Goal: Task Accomplishment & Management: Complete application form

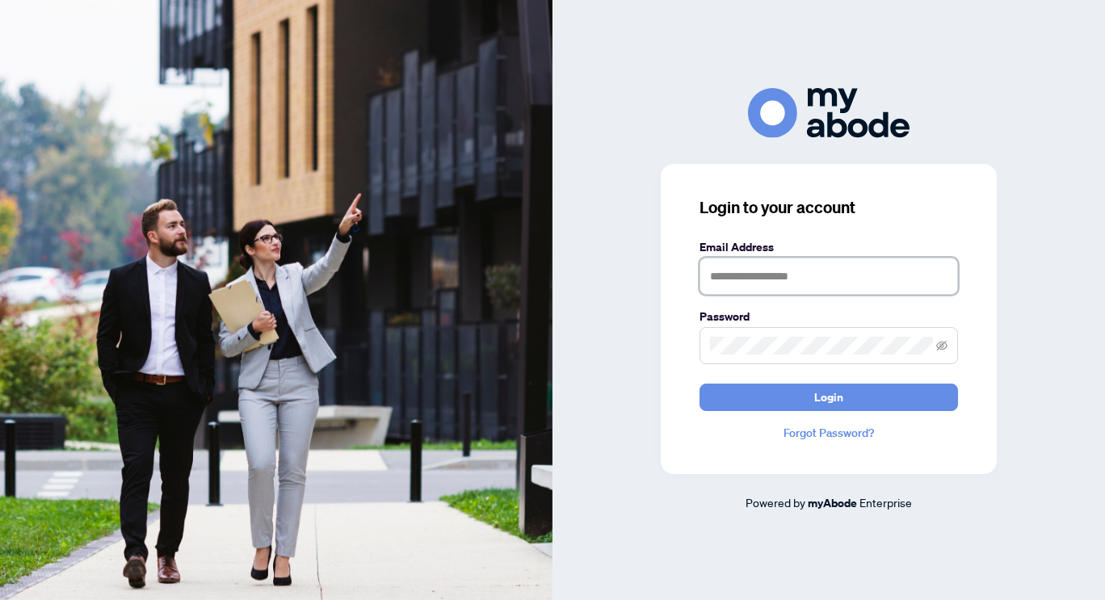
click at [800, 277] on input "text" at bounding box center [828, 276] width 258 height 37
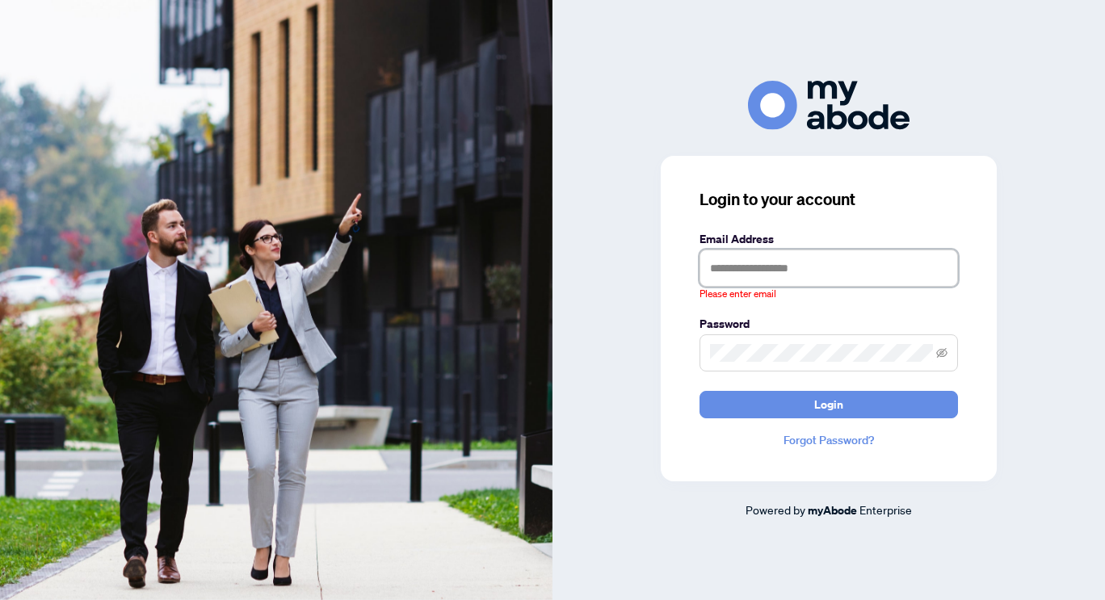
type input "**********"
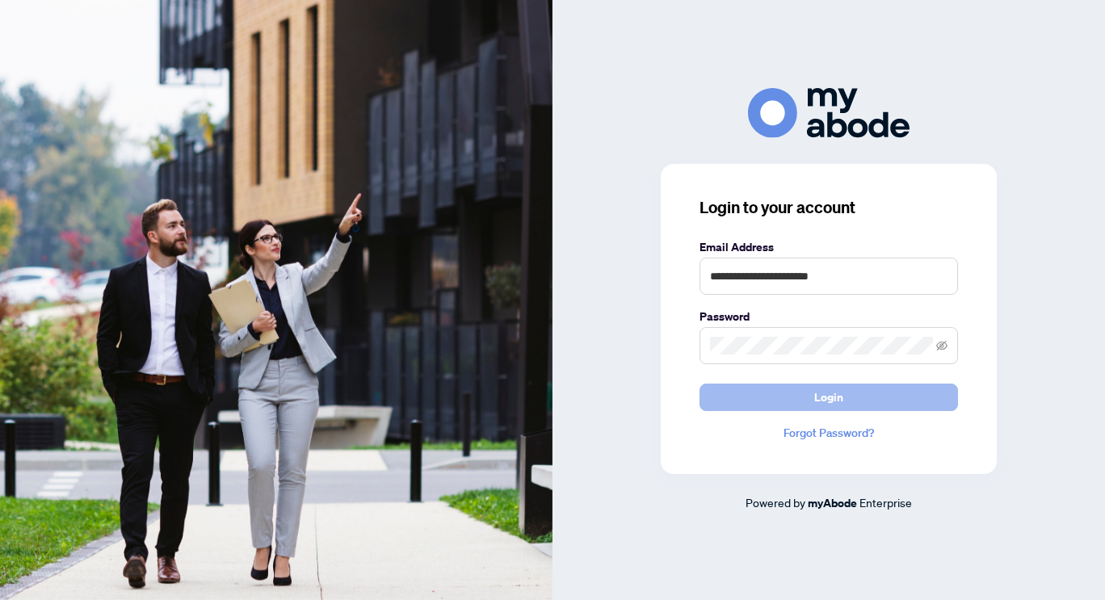
click at [779, 393] on button "Login" at bounding box center [828, 397] width 258 height 27
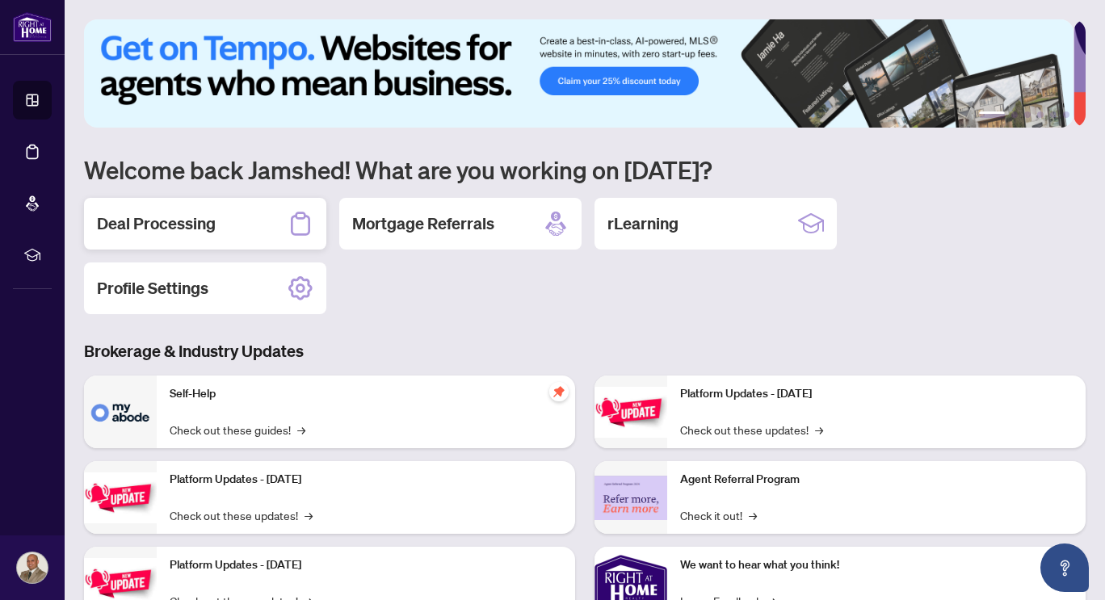
click at [170, 229] on h2 "Deal Processing" at bounding box center [156, 223] width 119 height 23
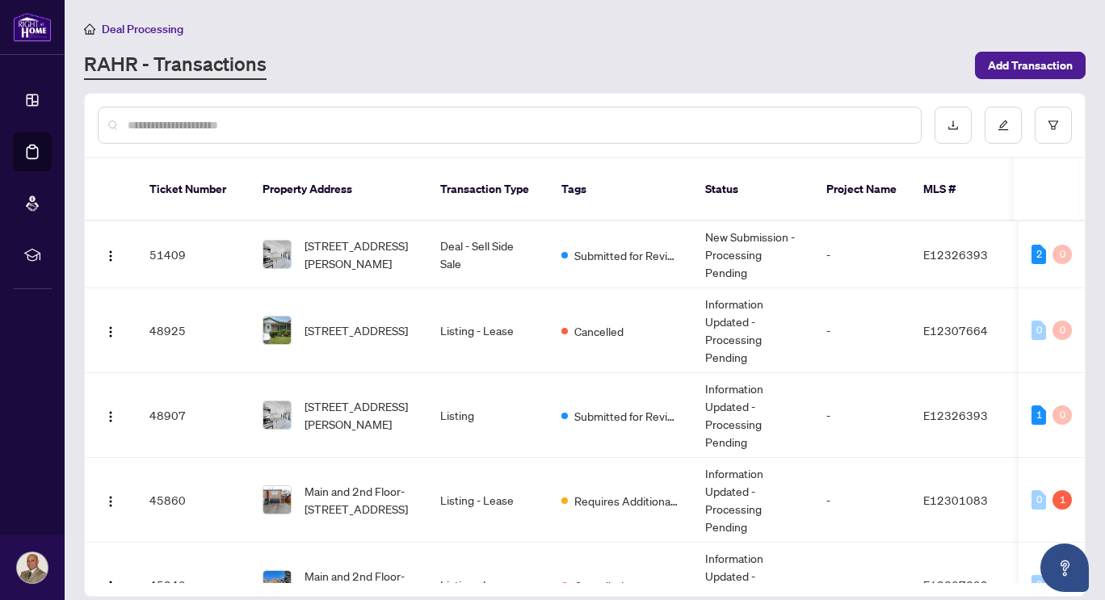
click at [367, 128] on input "text" at bounding box center [518, 125] width 780 height 18
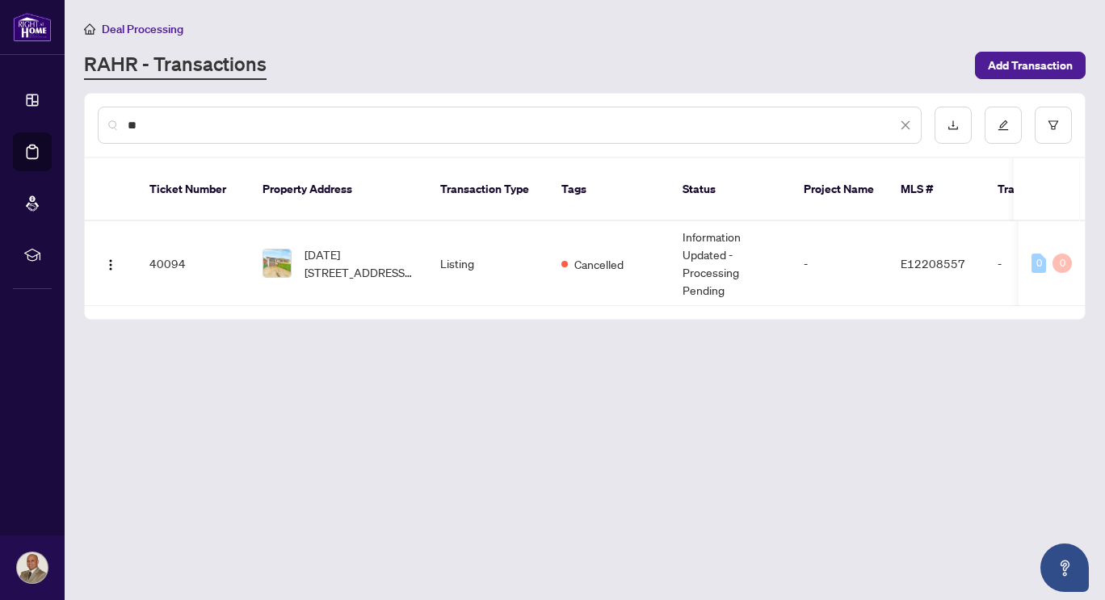
type input "*"
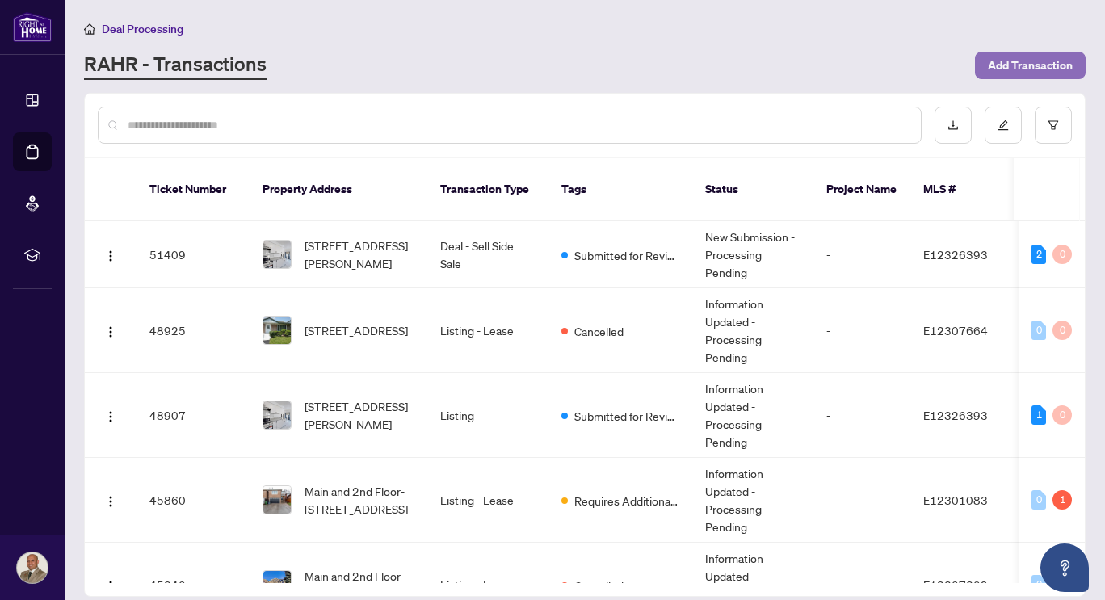
click at [1018, 69] on span "Add Transaction" at bounding box center [1030, 65] width 85 height 26
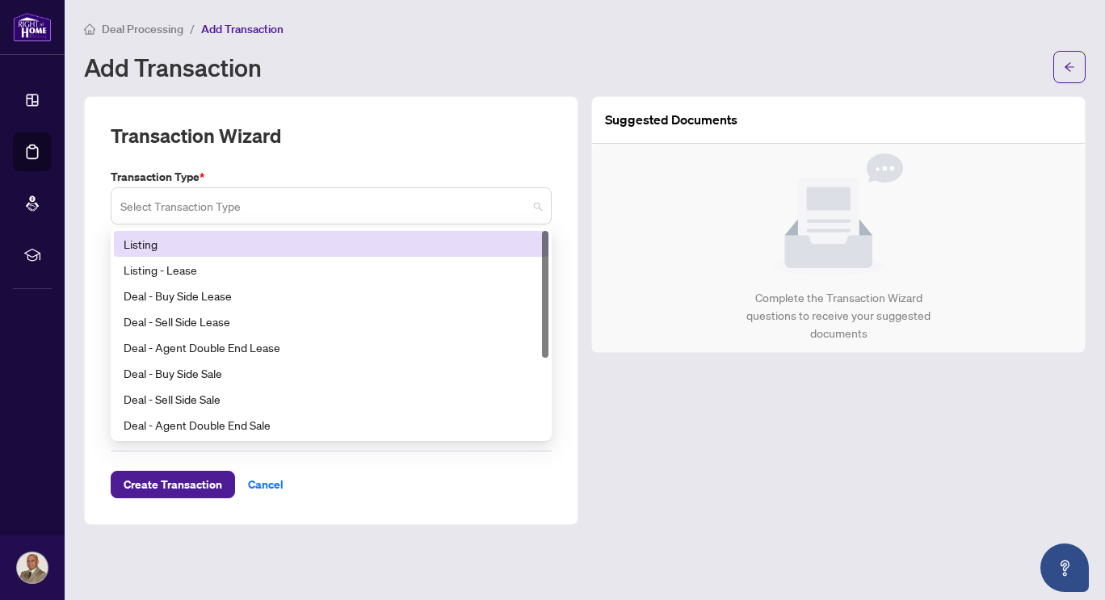
click at [541, 205] on span at bounding box center [331, 206] width 422 height 31
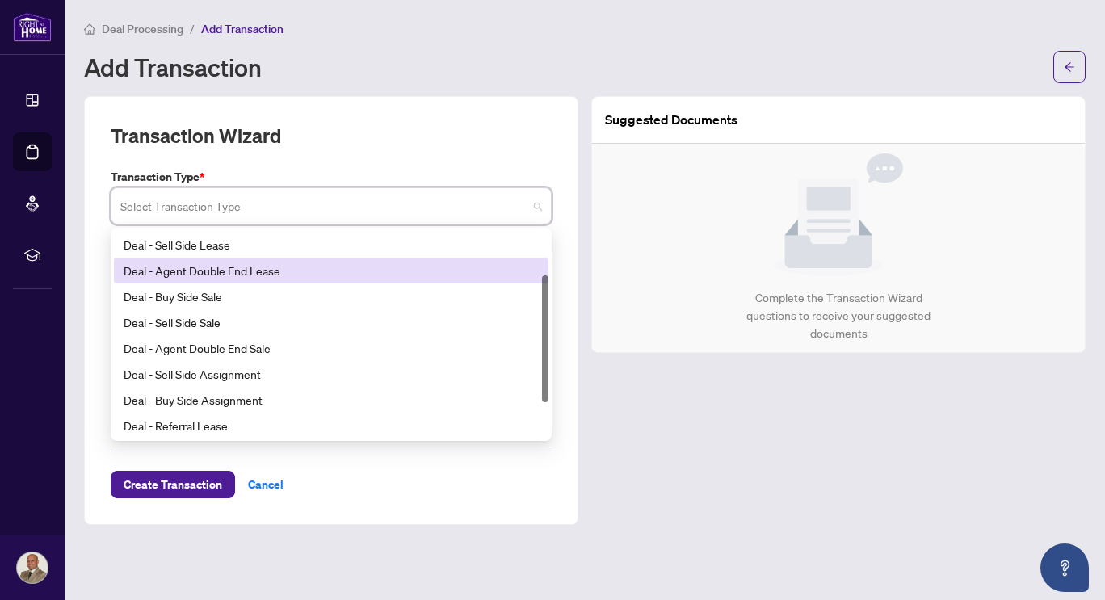
scroll to position [70, 0]
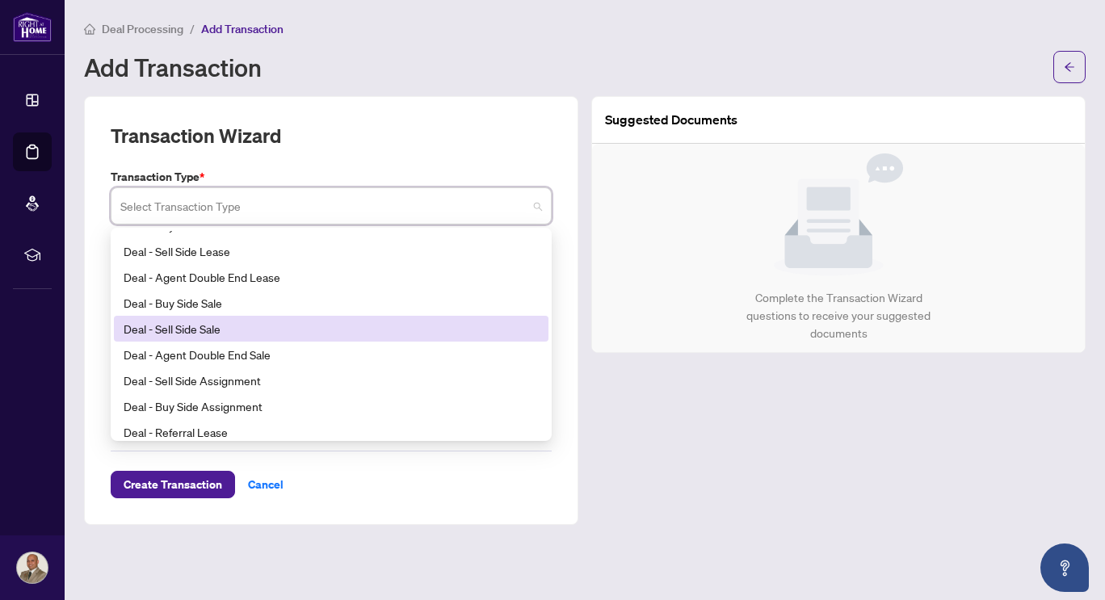
click at [248, 331] on div "Deal - Sell Side Sale" at bounding box center [331, 329] width 415 height 18
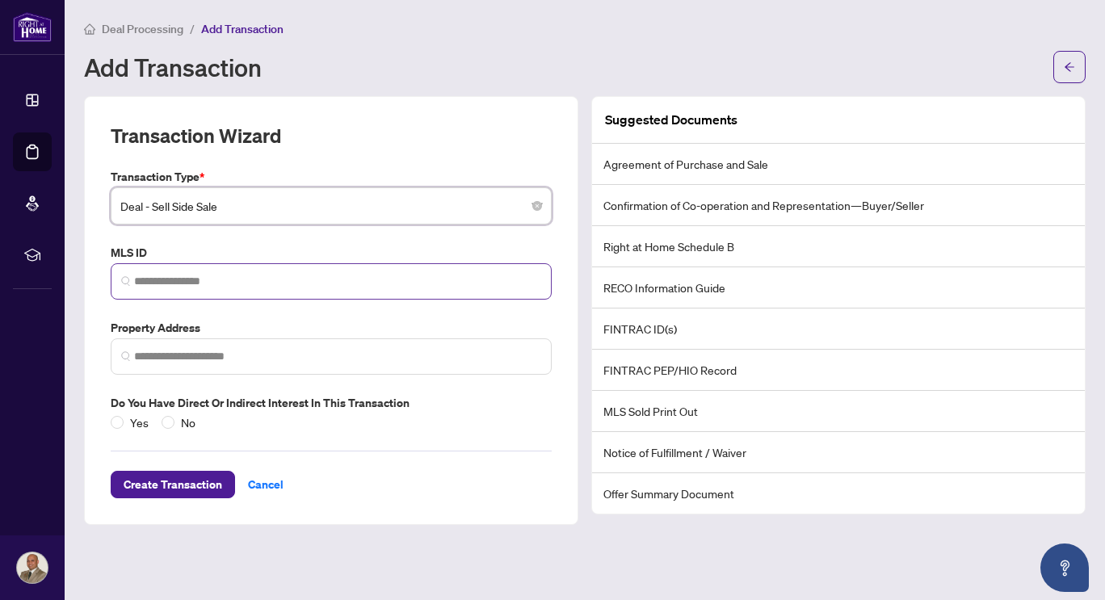
click at [128, 275] on span at bounding box center [126, 281] width 10 height 17
drag, startPoint x: 128, startPoint y: 275, endPoint x: 120, endPoint y: 274, distance: 8.1
click at [120, 274] on span at bounding box center [331, 281] width 441 height 36
drag, startPoint x: 120, startPoint y: 274, endPoint x: 118, endPoint y: 287, distance: 13.1
click at [118, 287] on span at bounding box center [331, 281] width 441 height 36
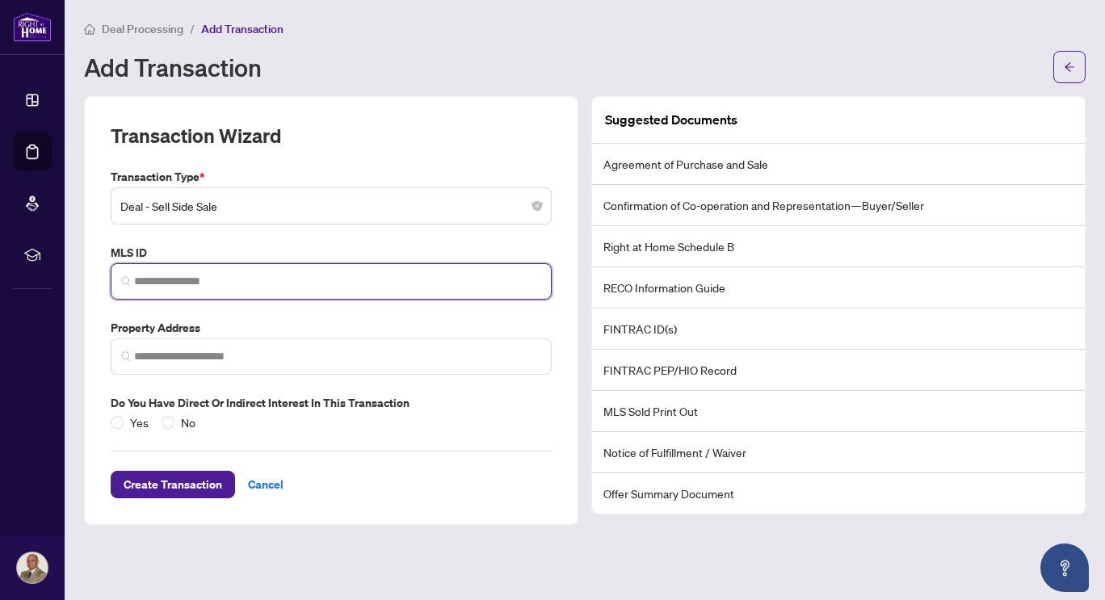
paste input "*********"
type input "*********"
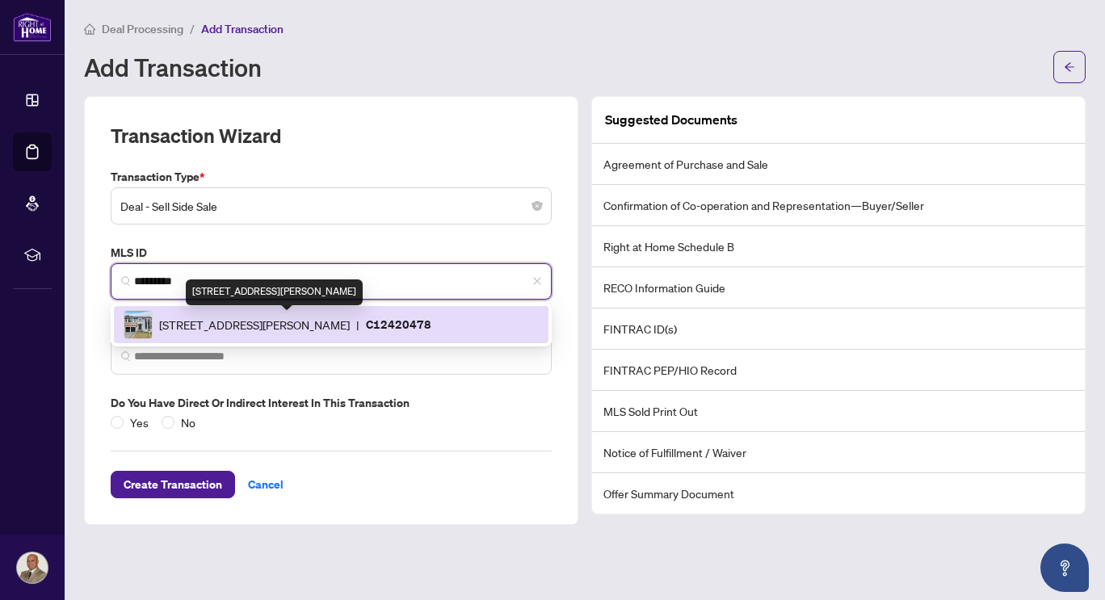
click at [245, 323] on span "[STREET_ADDRESS][PERSON_NAME]" at bounding box center [254, 325] width 191 height 18
type input "**********"
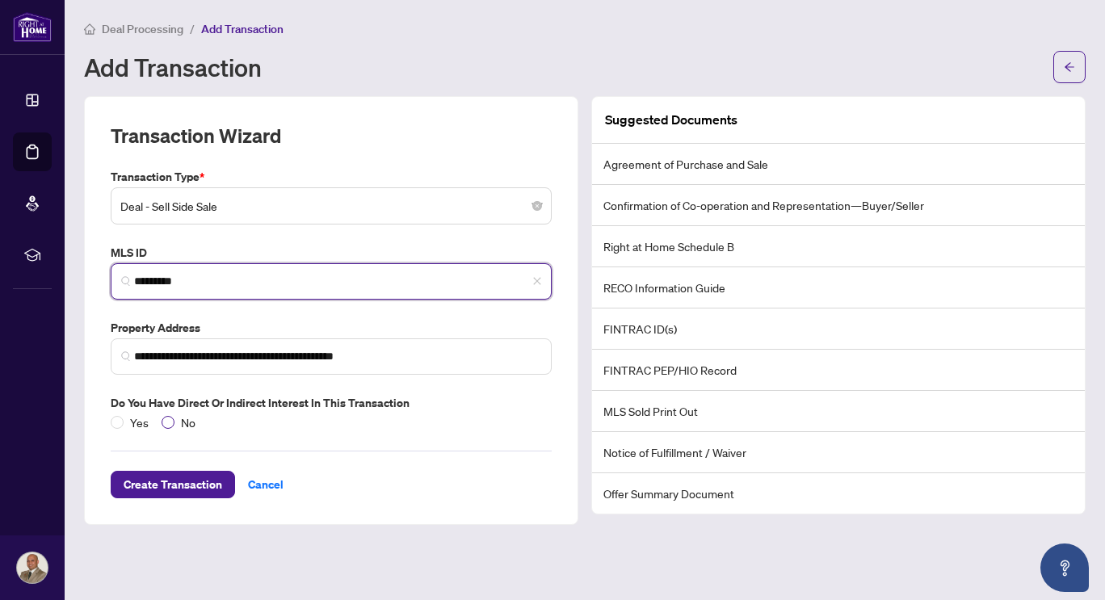
type input "*********"
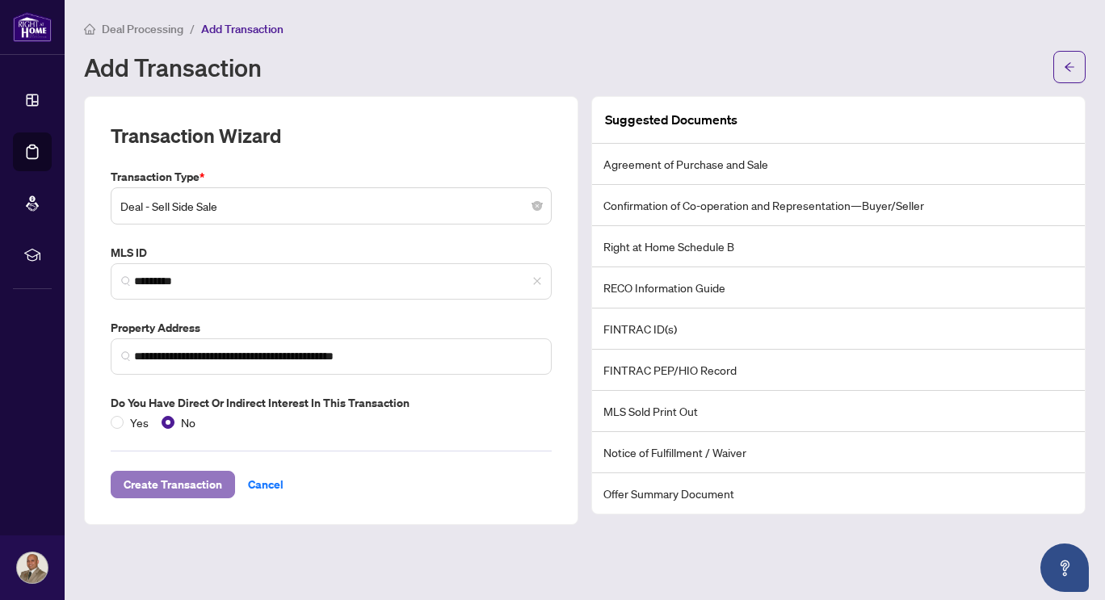
click at [146, 487] on span "Create Transaction" at bounding box center [173, 485] width 99 height 26
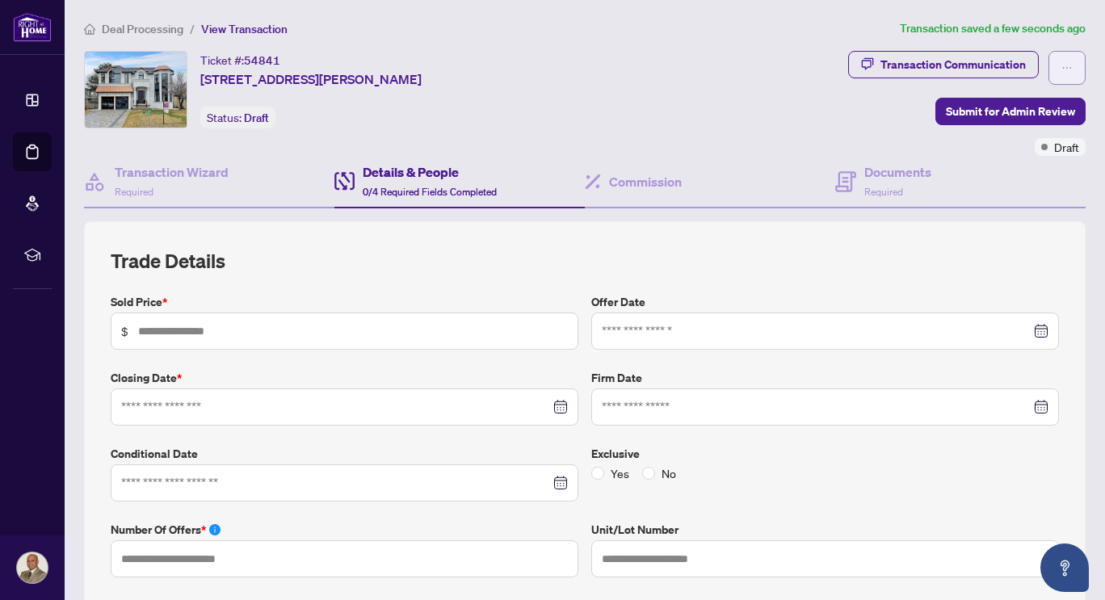
click at [1061, 67] on icon "ellipsis" at bounding box center [1066, 67] width 11 height 11
click at [132, 111] on img at bounding box center [136, 90] width 102 height 76
click at [1061, 65] on icon "ellipsis" at bounding box center [1066, 67] width 11 height 11
click at [132, 177] on h4 "Transaction Wizard" at bounding box center [172, 171] width 114 height 19
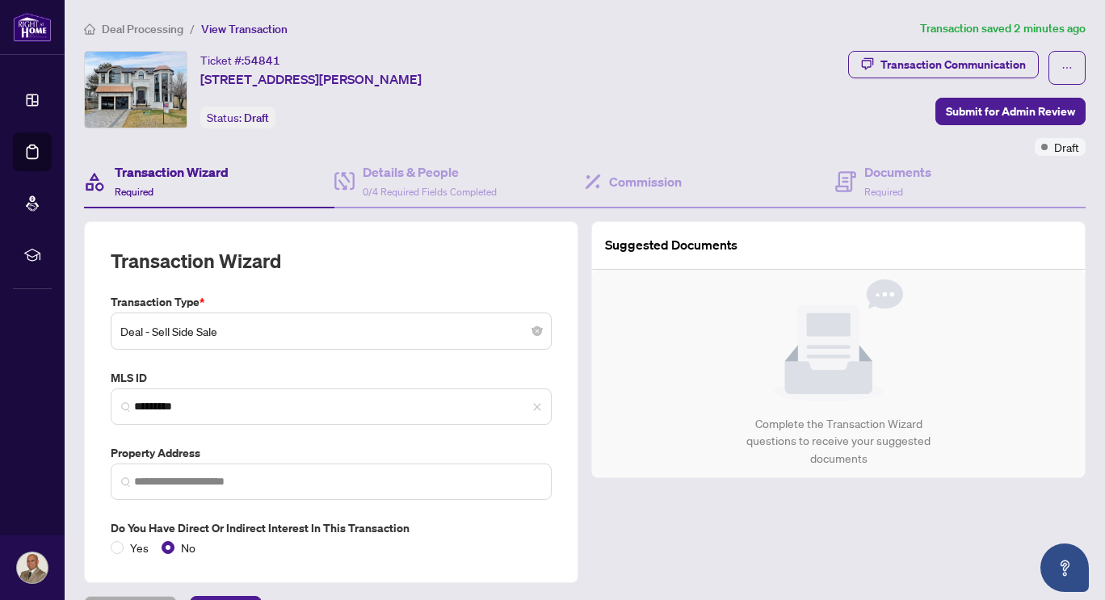
type input "**********"
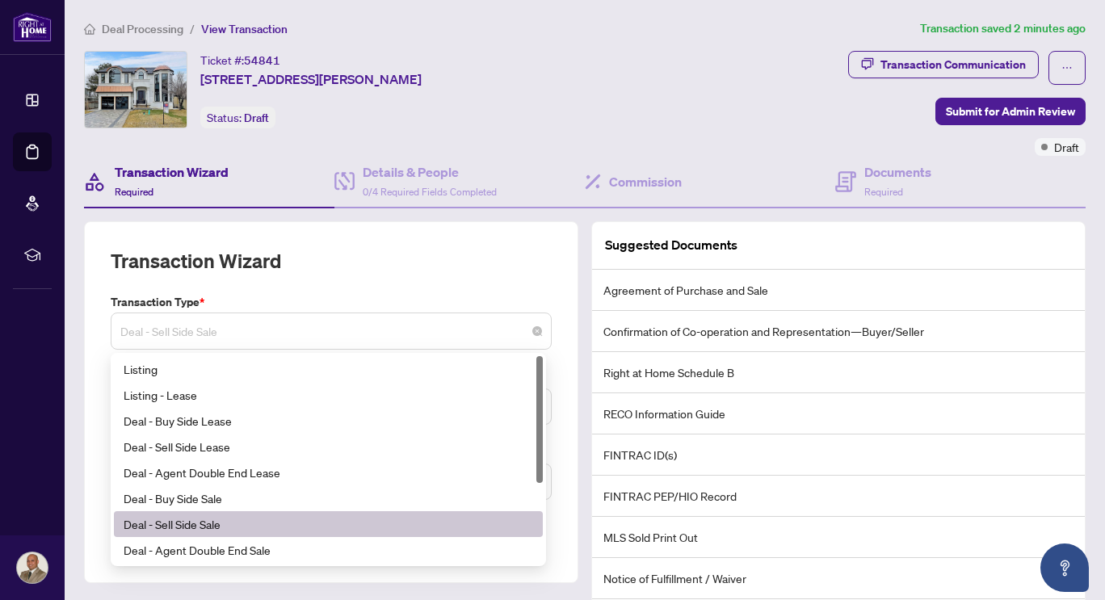
click at [426, 325] on span "Deal - Sell Side Sale" at bounding box center [331, 331] width 422 height 31
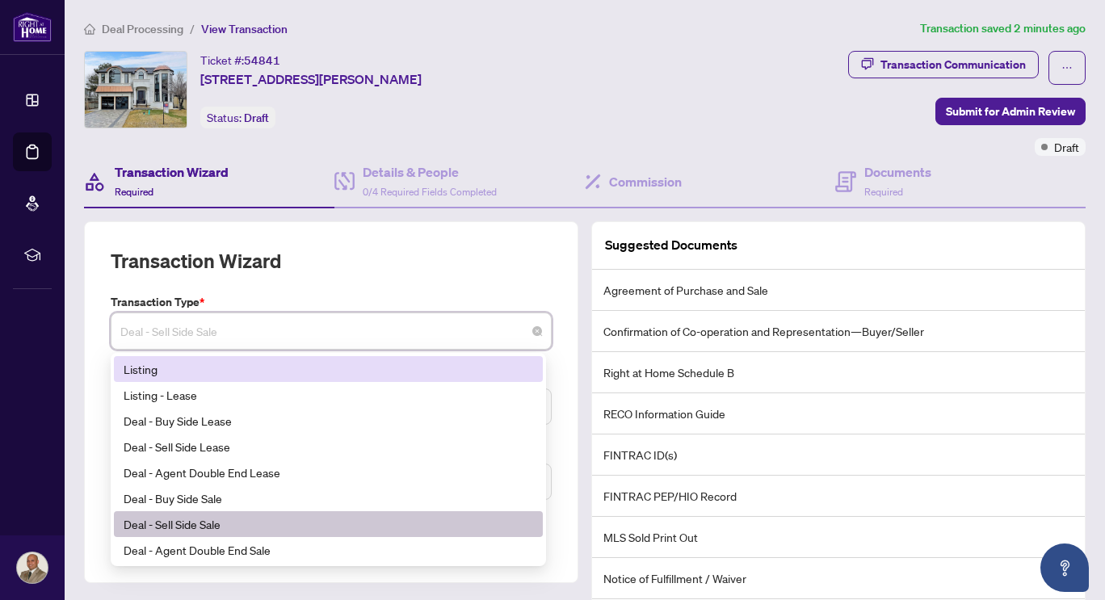
click at [252, 366] on div "Listing" at bounding box center [328, 369] width 409 height 18
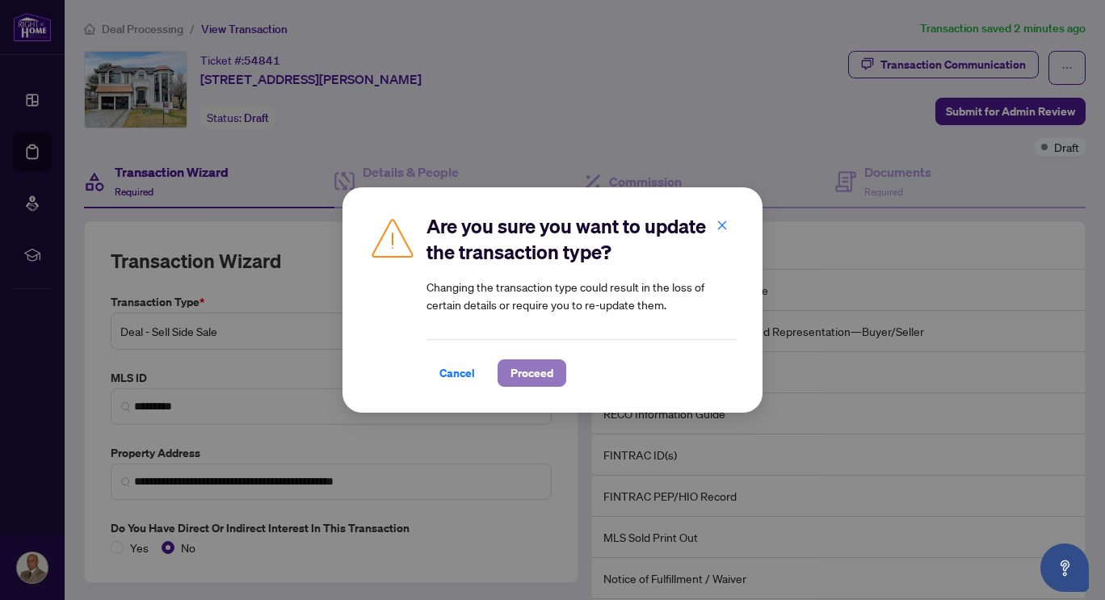
click at [530, 376] on span "Proceed" at bounding box center [531, 373] width 43 height 26
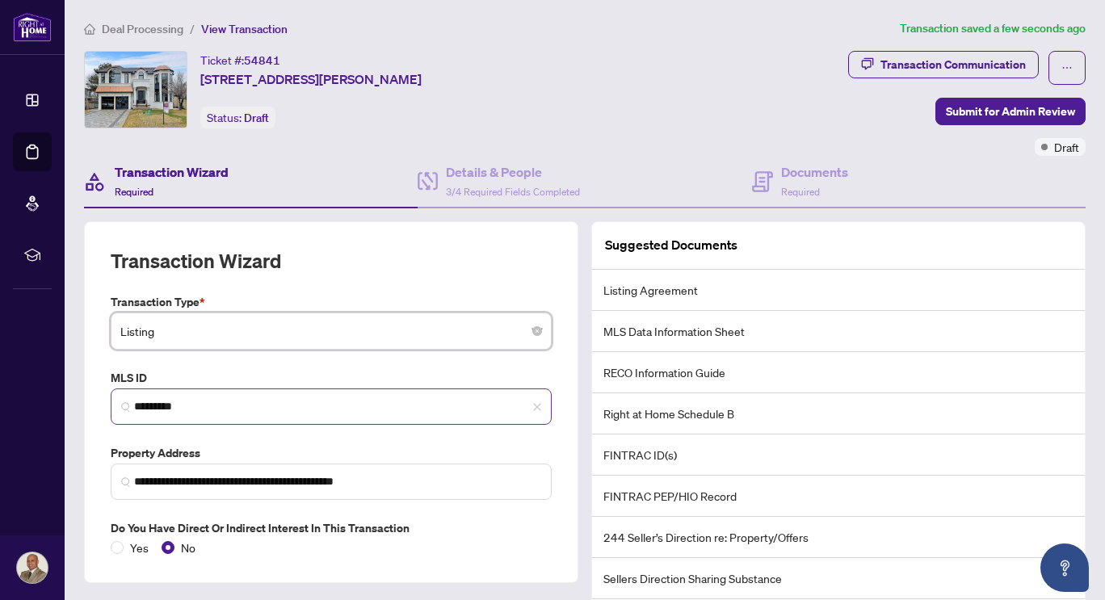
scroll to position [98, 0]
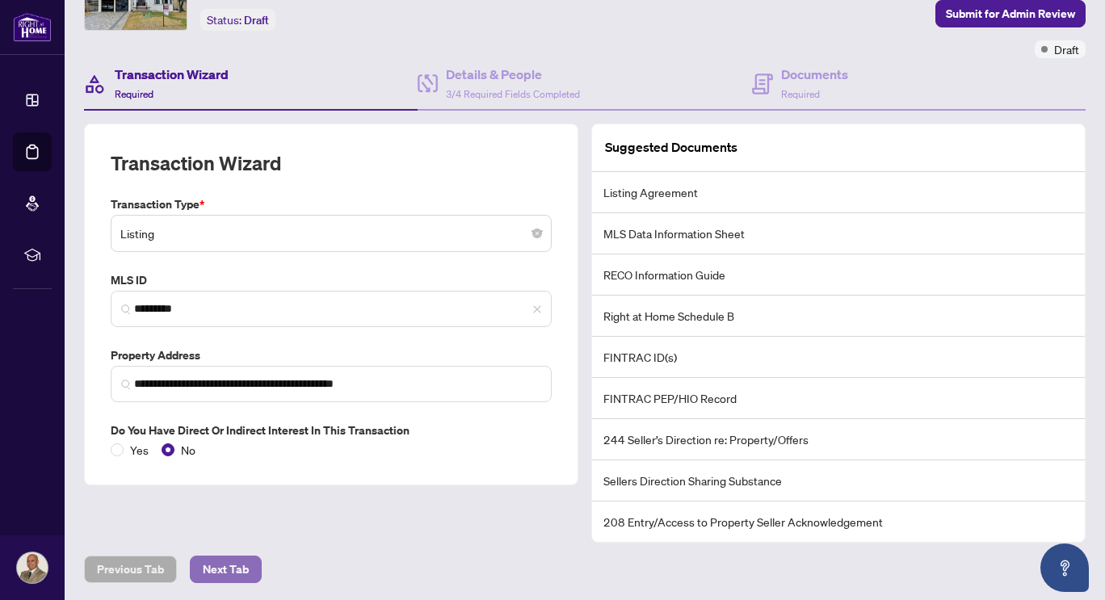
click at [237, 564] on span "Next Tab" at bounding box center [226, 569] width 46 height 26
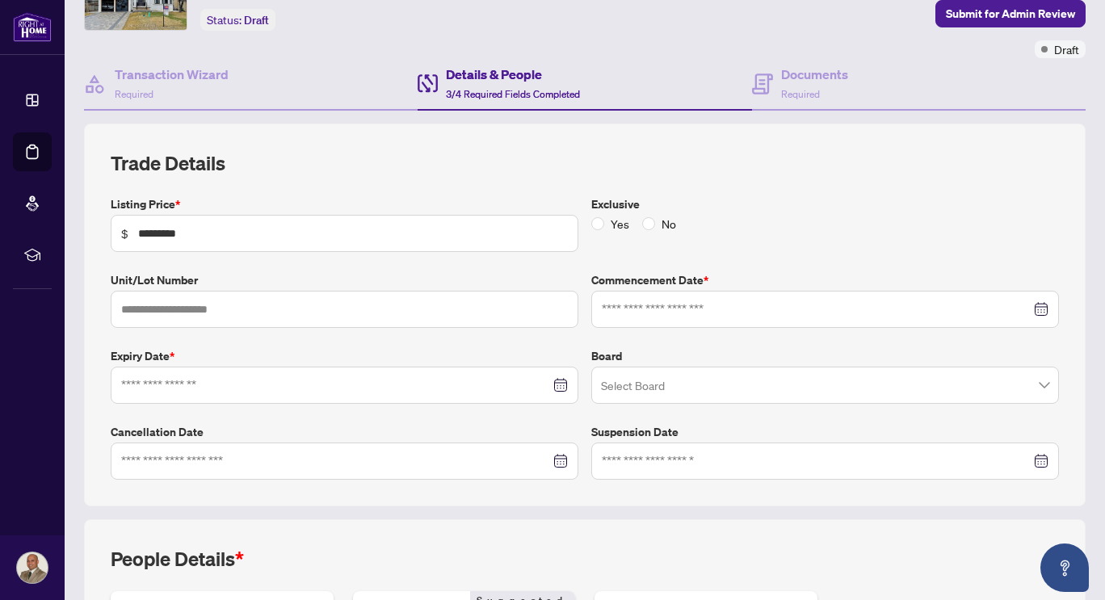
type input "**********"
click at [1036, 388] on span at bounding box center [825, 385] width 448 height 31
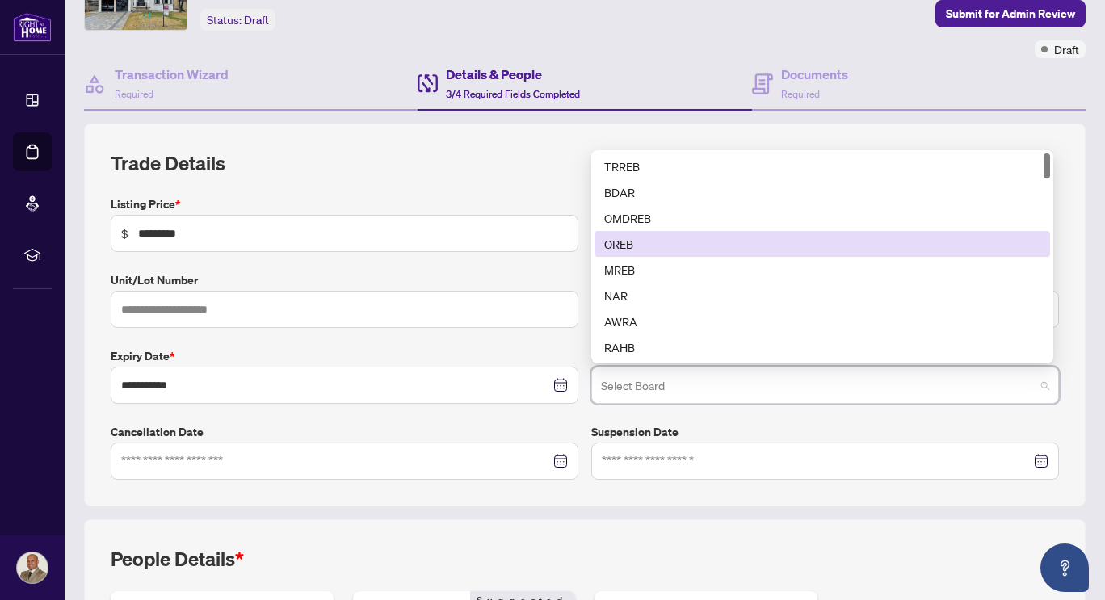
scroll to position [97, 0]
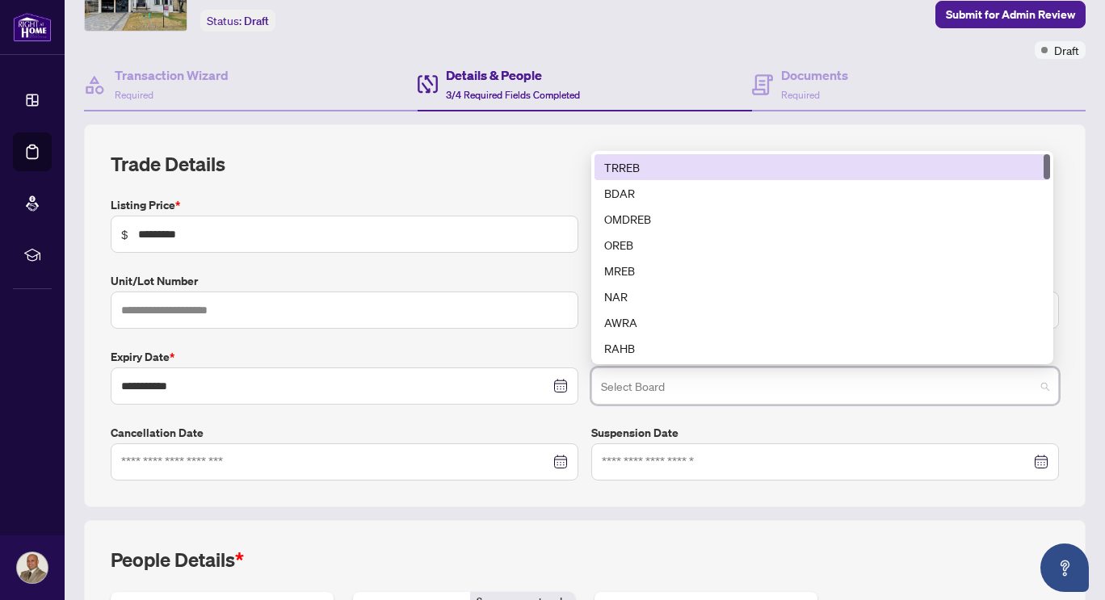
click at [760, 155] on div "TRREB" at bounding box center [821, 167] width 455 height 26
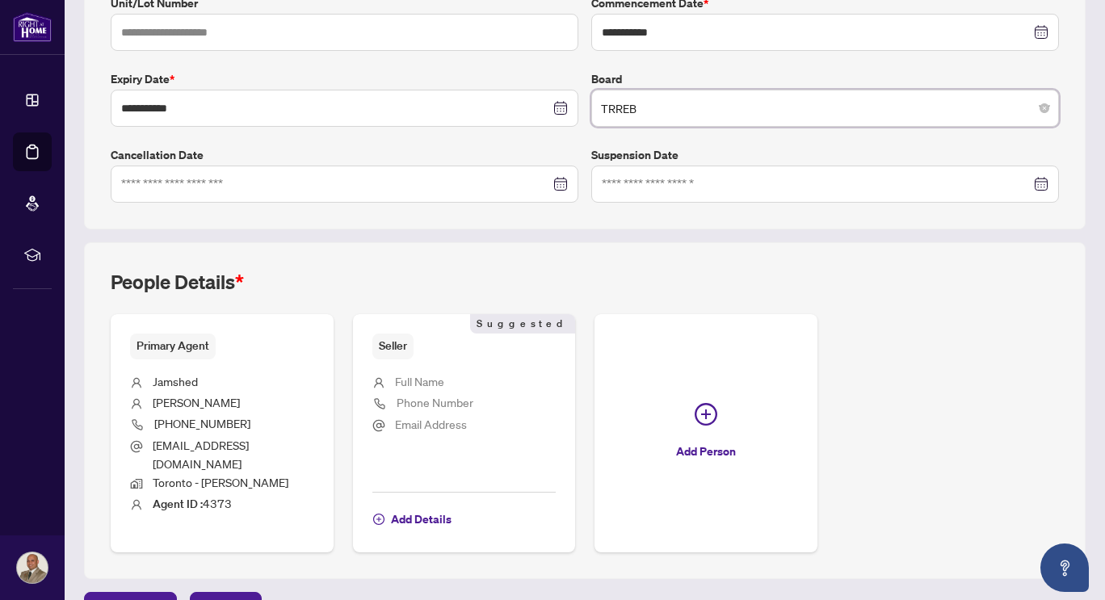
scroll to position [396, 0]
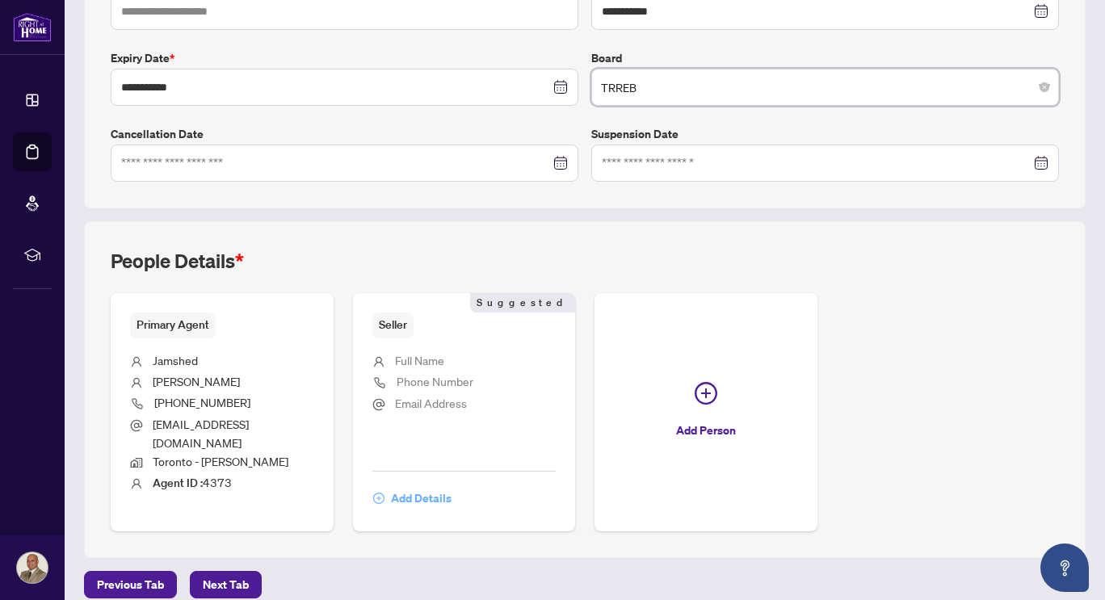
click at [420, 485] on span "Add Details" at bounding box center [421, 498] width 61 height 26
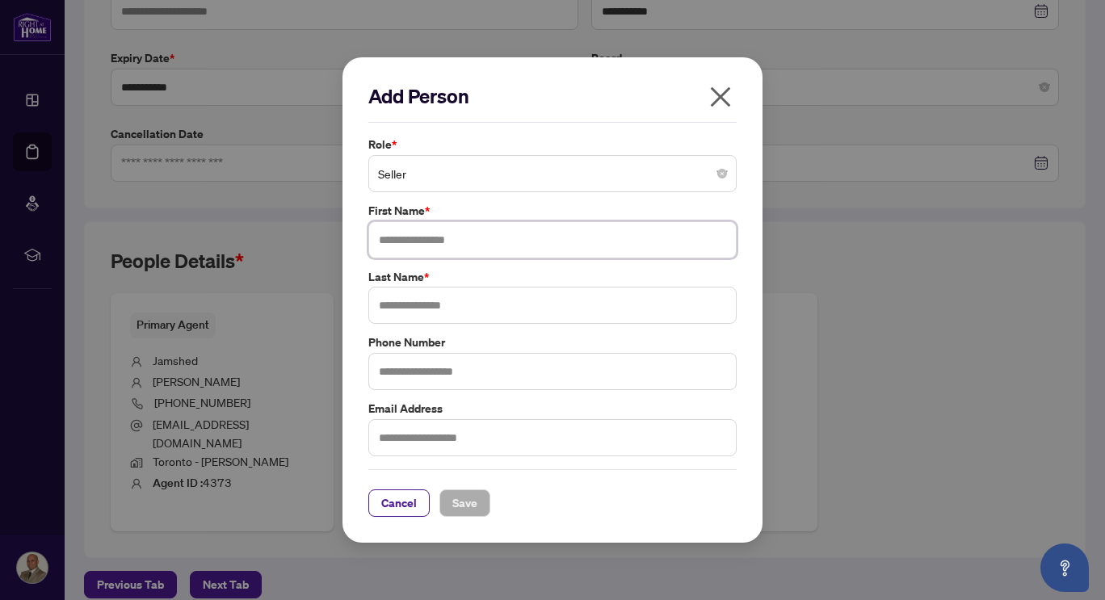
click at [643, 241] on input "text" at bounding box center [552, 239] width 368 height 37
type input "**********"
click at [539, 300] on input "text" at bounding box center [552, 305] width 368 height 37
type input "*****"
click at [496, 376] on input "text" at bounding box center [552, 371] width 368 height 37
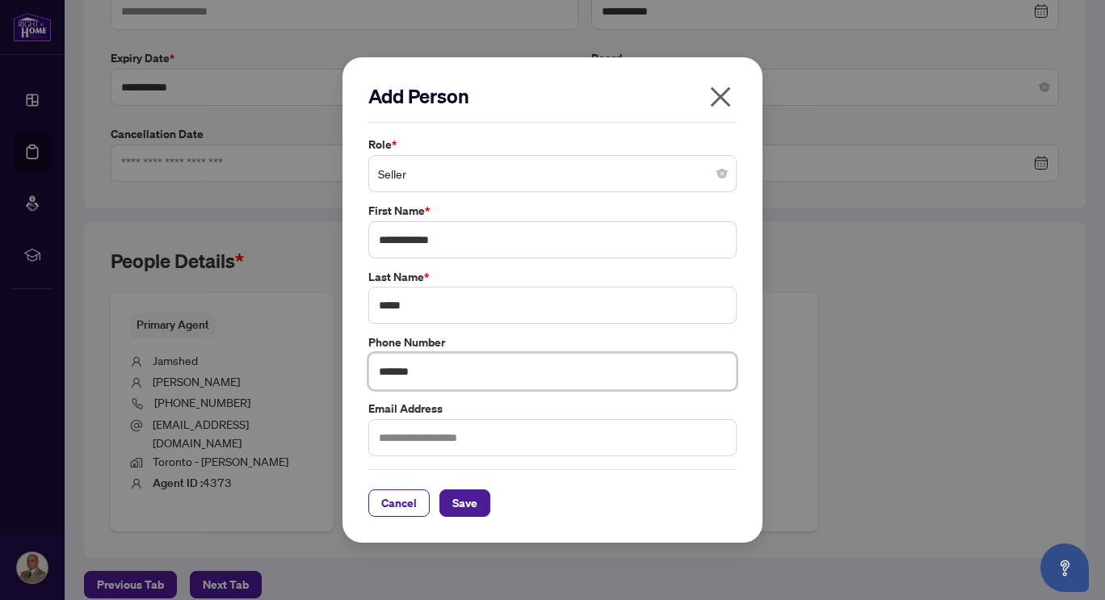
type input "**********"
click at [476, 439] on input "text" at bounding box center [552, 437] width 368 height 37
type input "*"
type input "**********"
click at [459, 504] on span "Save" at bounding box center [464, 503] width 25 height 26
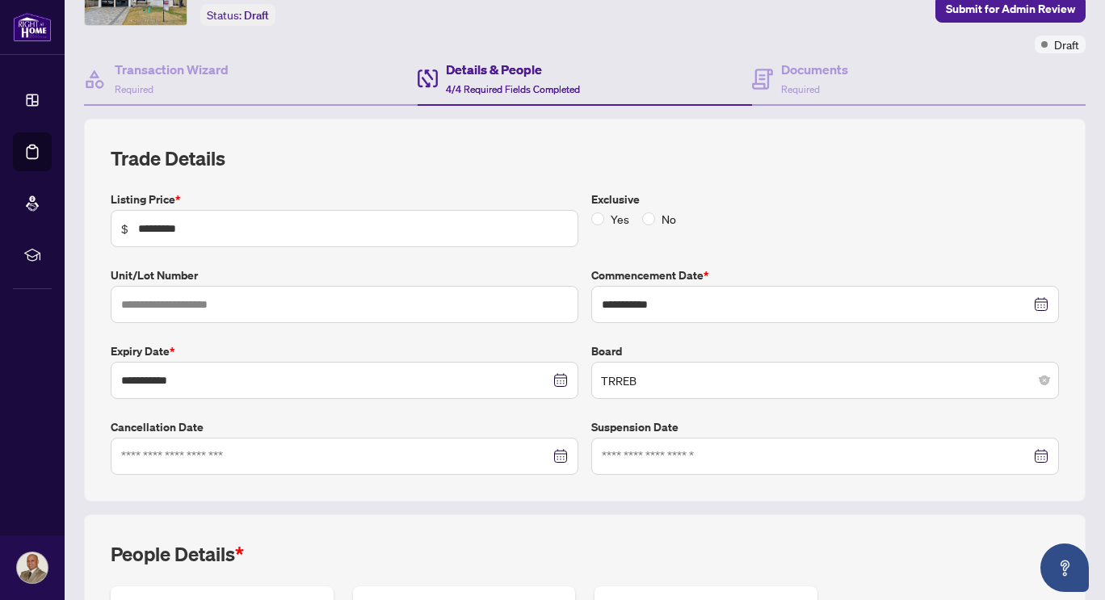
scroll to position [0, 0]
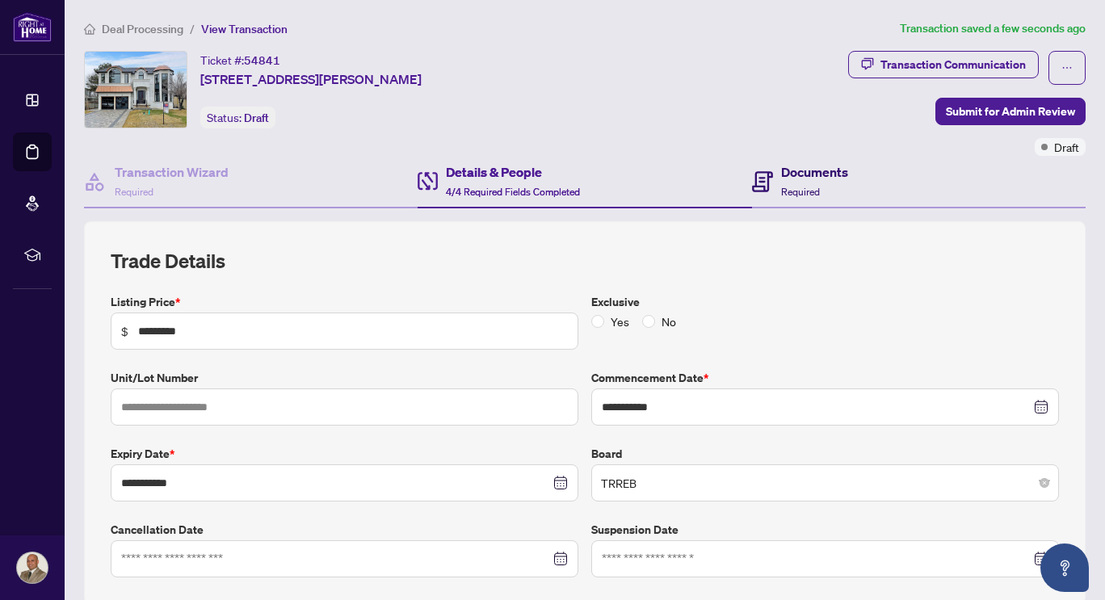
click at [790, 186] on span "Required" at bounding box center [800, 192] width 39 height 12
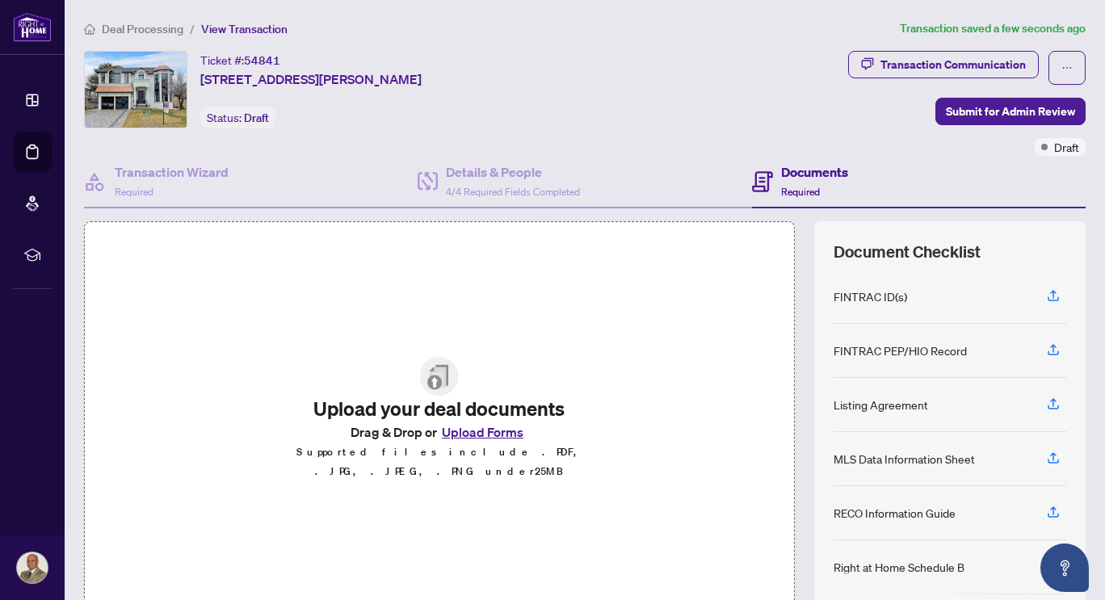
click at [469, 442] on button "Upload Forms" at bounding box center [482, 432] width 91 height 21
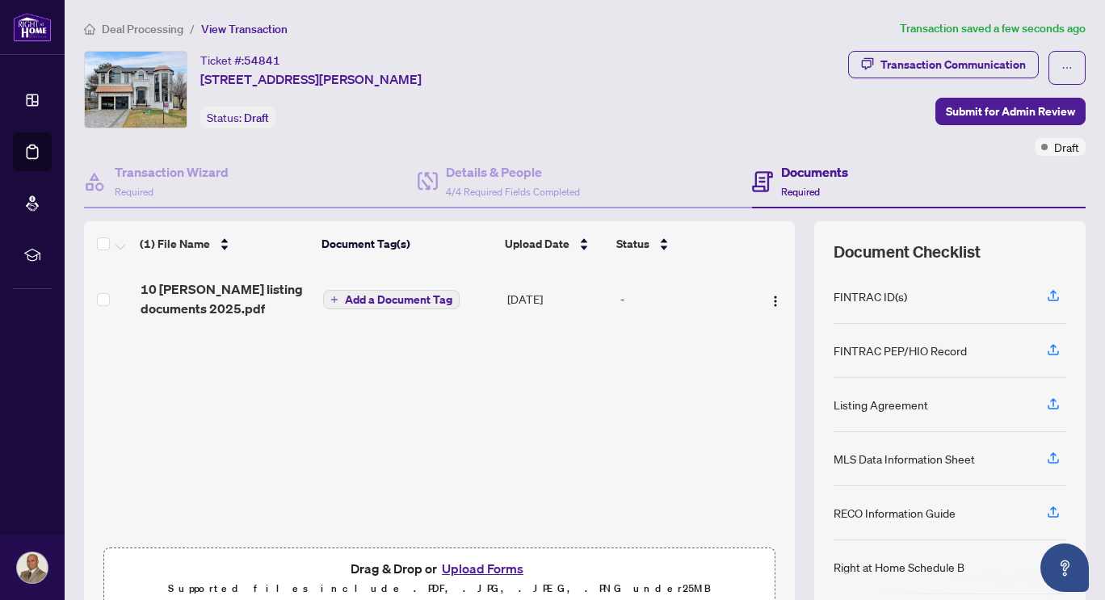
click at [409, 294] on span "Add a Document Tag" at bounding box center [398, 299] width 107 height 11
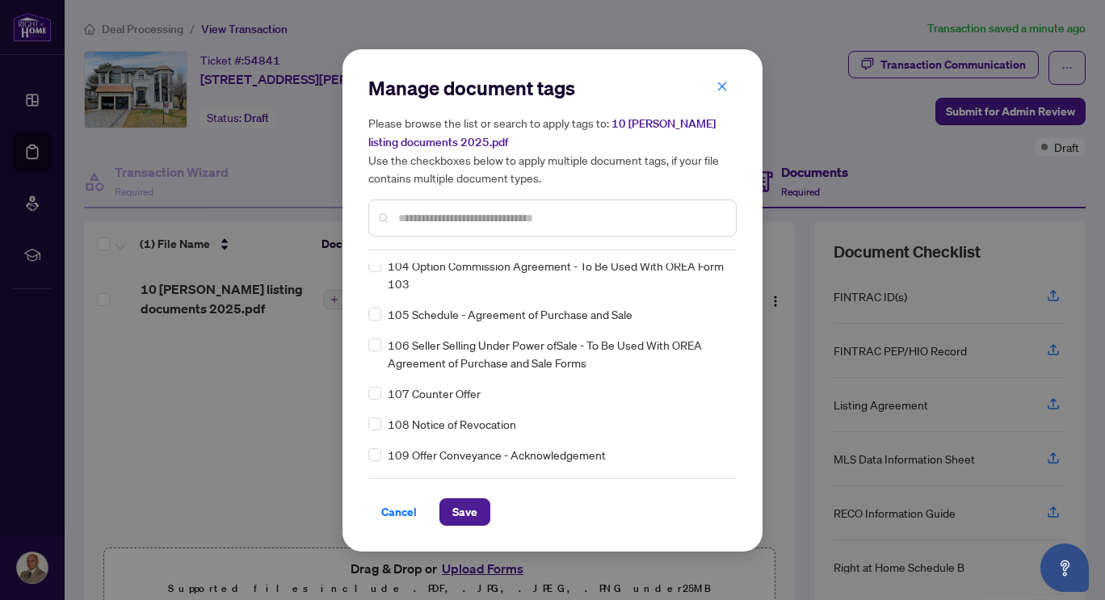
scroll to position [4094, 0]
click at [468, 513] on span "Save" at bounding box center [464, 512] width 25 height 26
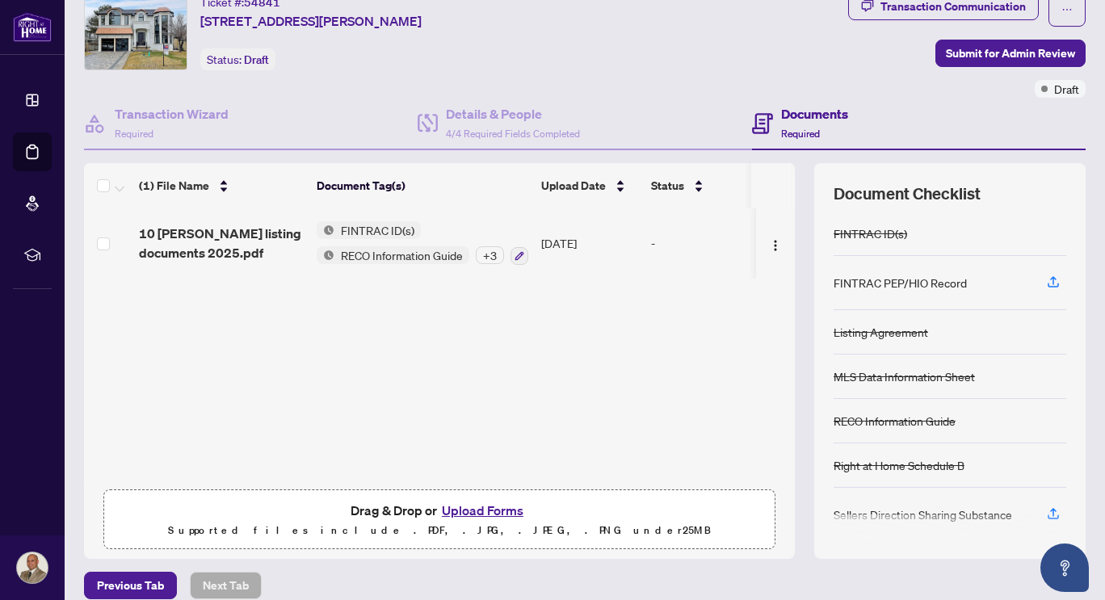
scroll to position [0, 0]
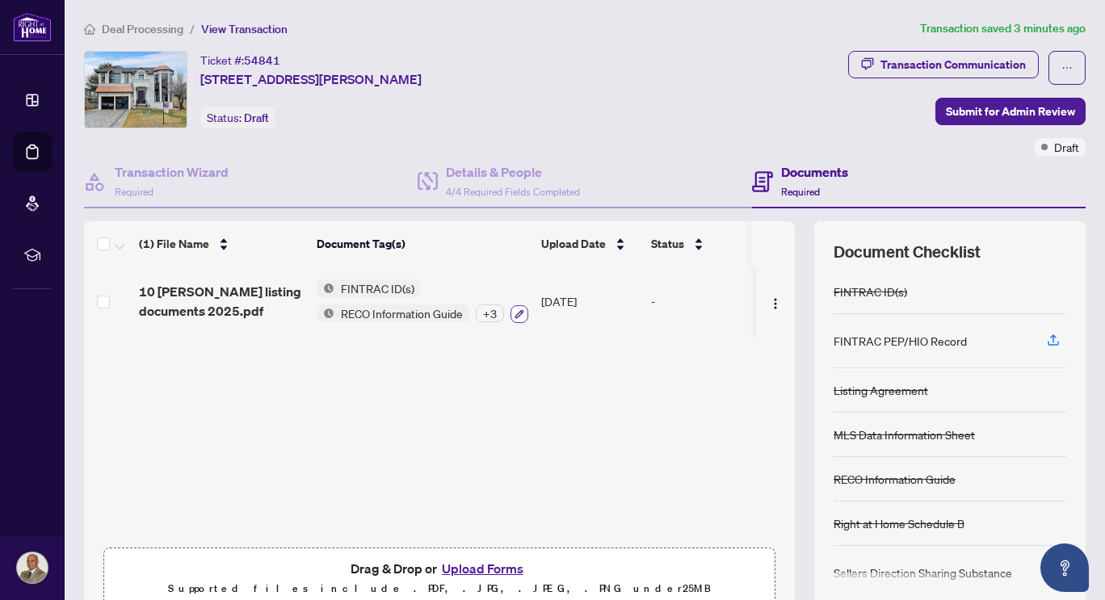
click at [519, 315] on icon "button" at bounding box center [519, 314] width 10 height 10
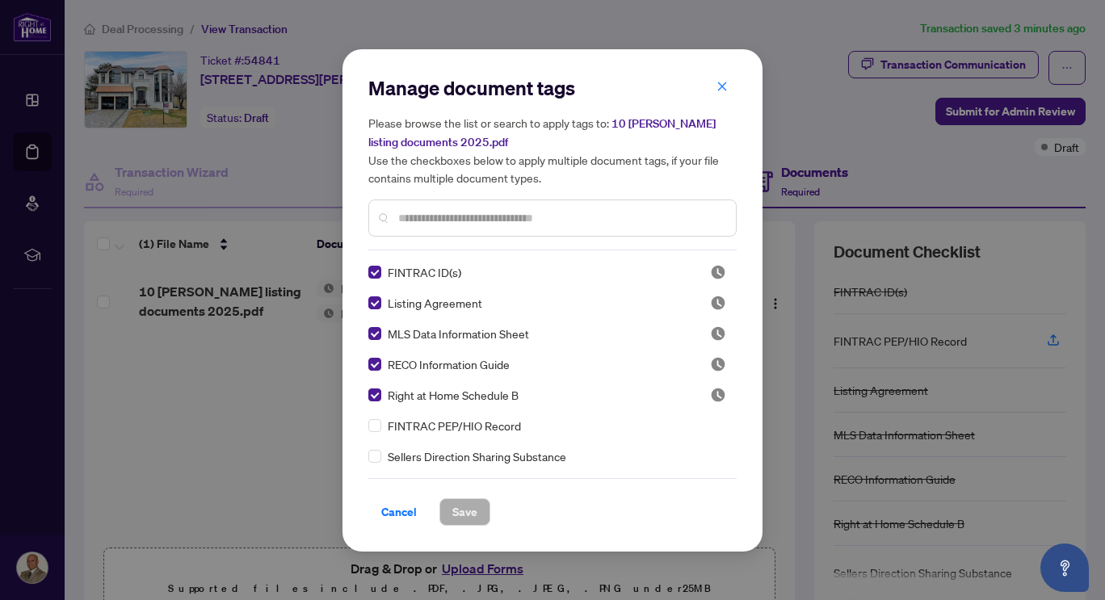
click at [483, 215] on input "text" at bounding box center [560, 218] width 325 height 18
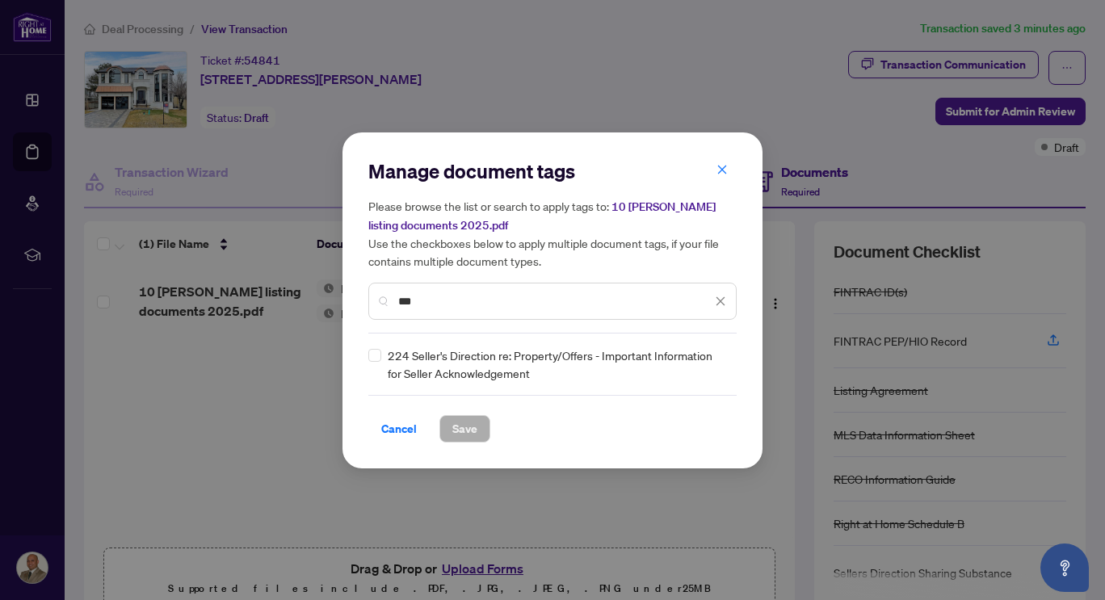
type input "***"
click at [462, 430] on span "Save" at bounding box center [464, 429] width 25 height 26
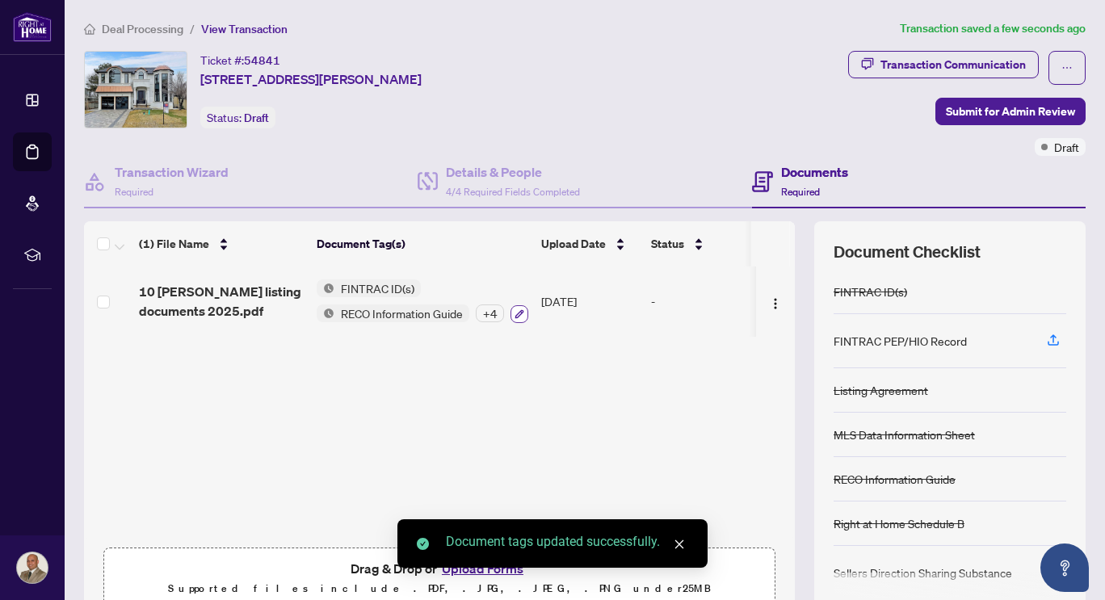
click at [518, 313] on icon "button" at bounding box center [519, 313] width 9 height 9
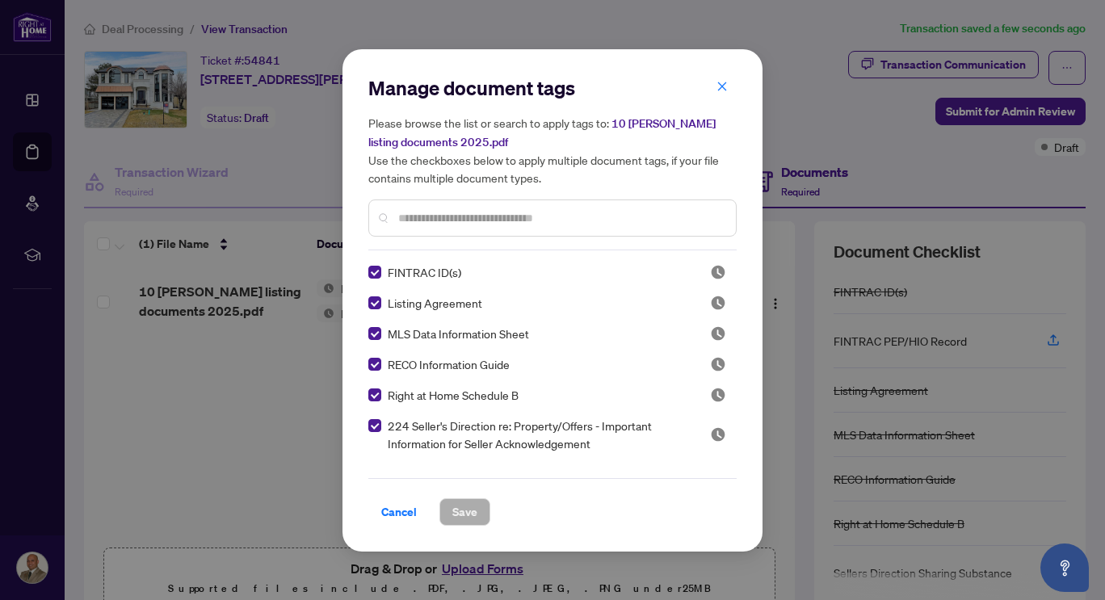
click at [445, 300] on span "Listing Agreement" at bounding box center [435, 303] width 94 height 18
click at [426, 226] on div at bounding box center [552, 217] width 368 height 37
click at [451, 216] on input "text" at bounding box center [560, 218] width 325 height 18
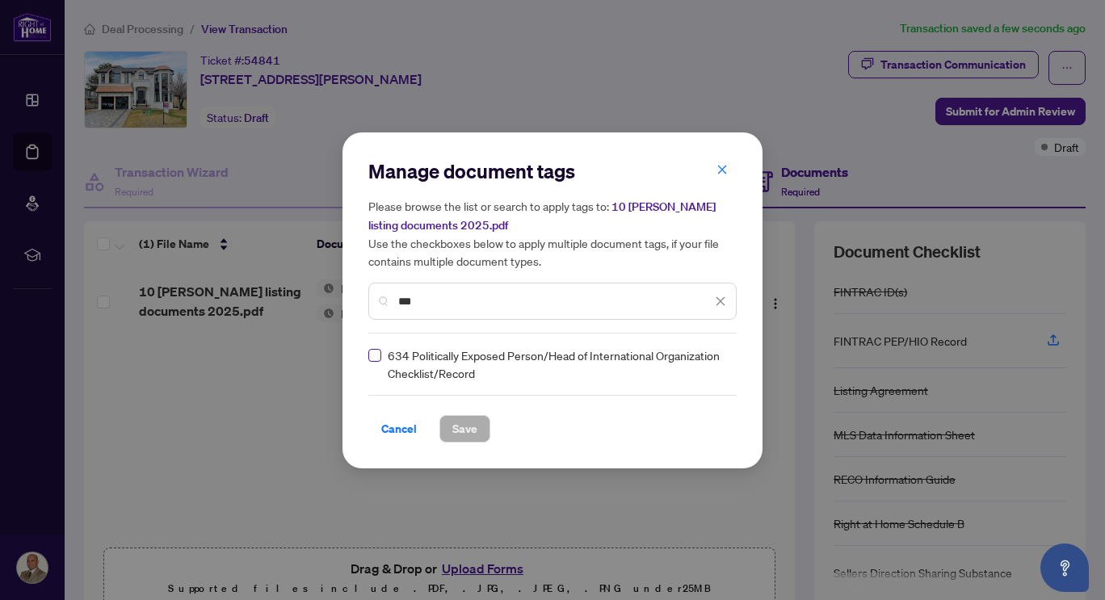
type input "***"
click at [462, 425] on span "Save" at bounding box center [464, 429] width 25 height 26
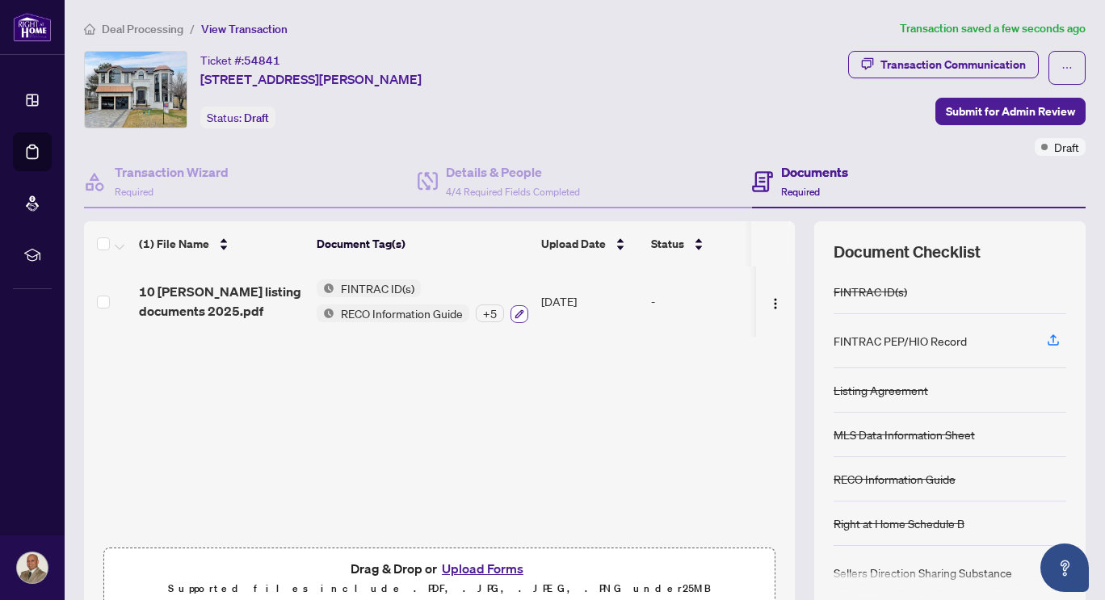
click at [521, 312] on icon "button" at bounding box center [519, 313] width 9 height 9
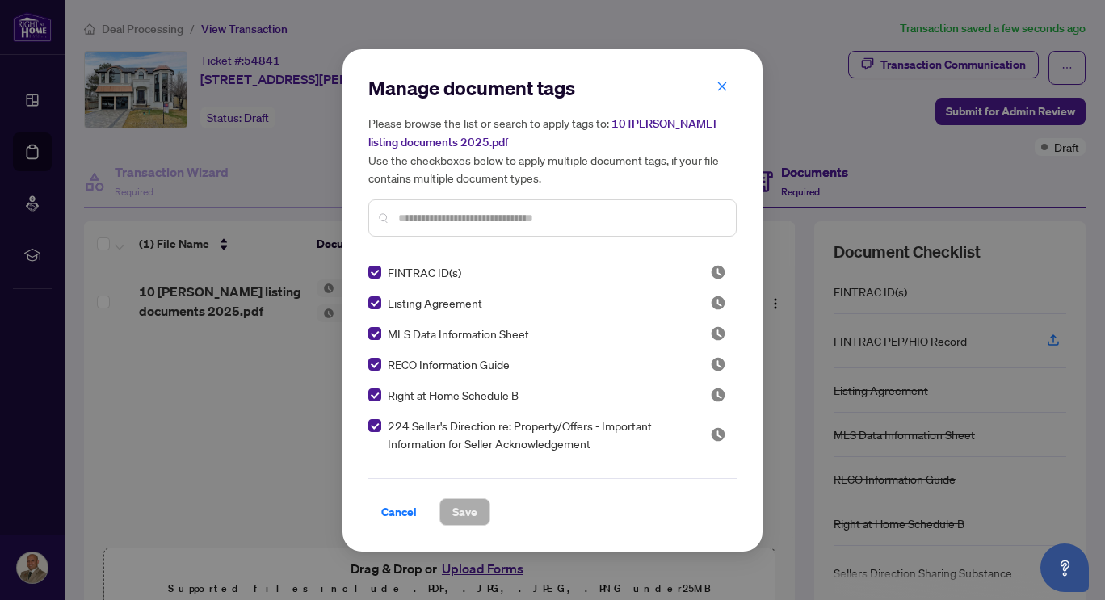
click at [449, 303] on span "Listing Agreement" at bounding box center [435, 303] width 94 height 18
click at [437, 215] on input "text" at bounding box center [560, 218] width 325 height 18
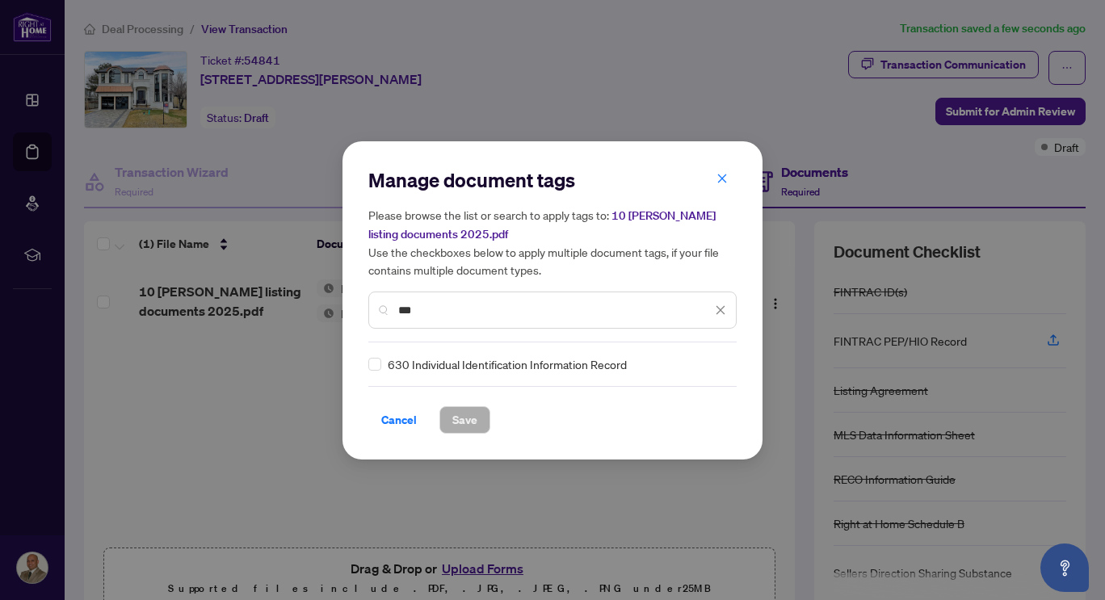
type input "***"
click at [467, 422] on span "Save" at bounding box center [464, 420] width 25 height 26
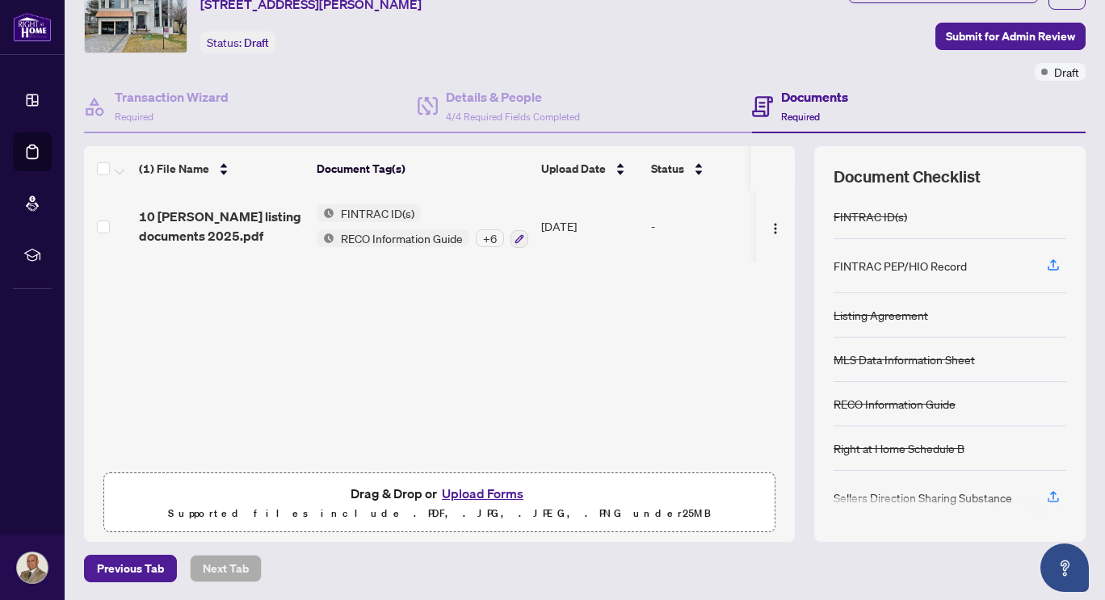
scroll to position [132, 0]
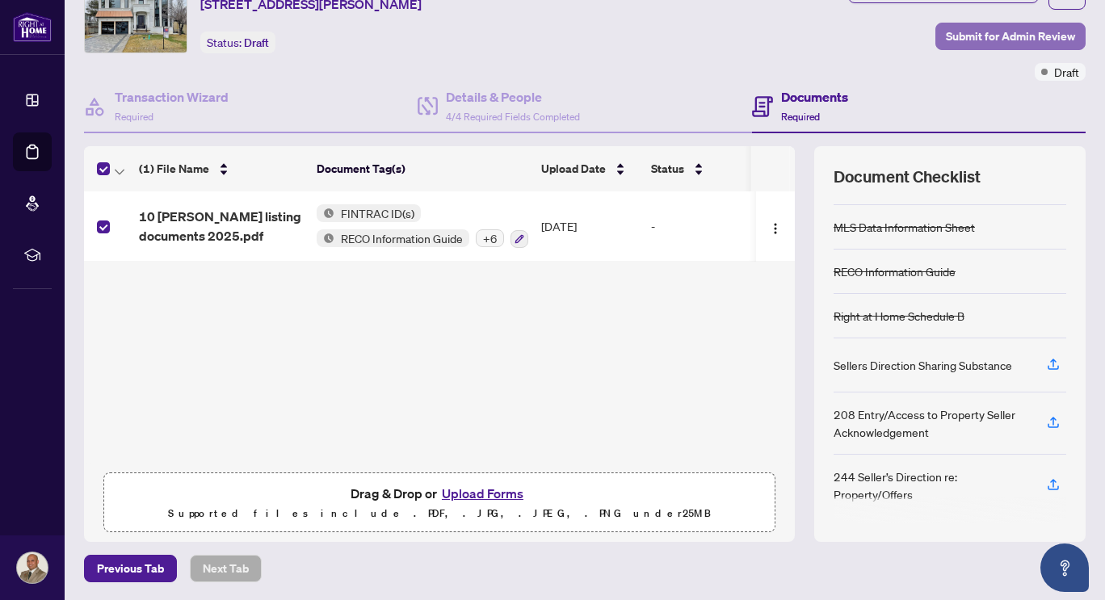
click at [1004, 34] on span "Submit for Admin Review" at bounding box center [1010, 36] width 129 height 26
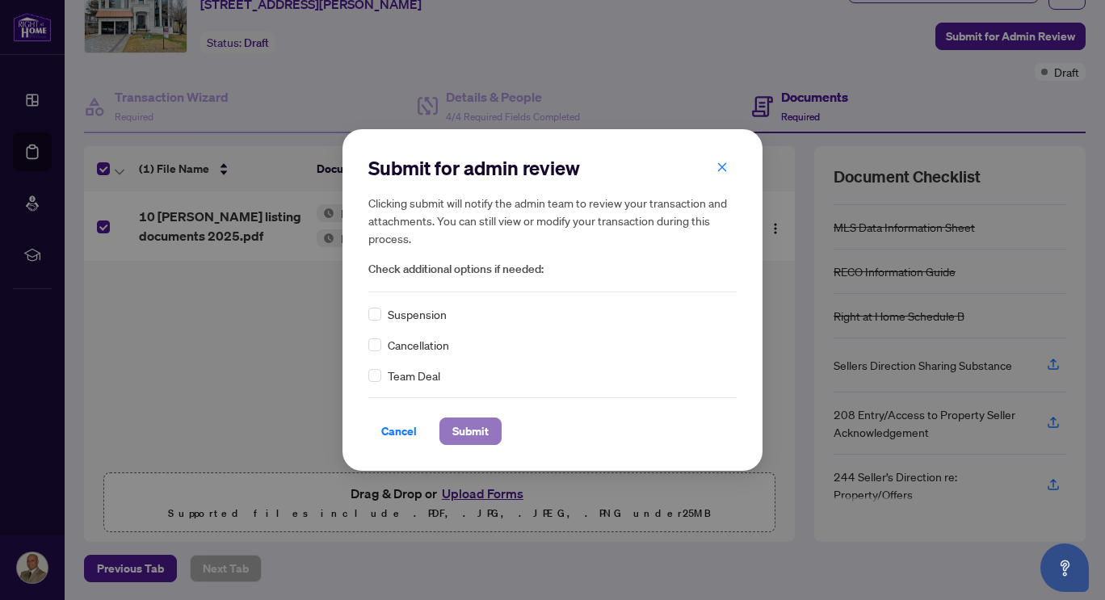
click at [473, 431] on span "Submit" at bounding box center [470, 431] width 36 height 26
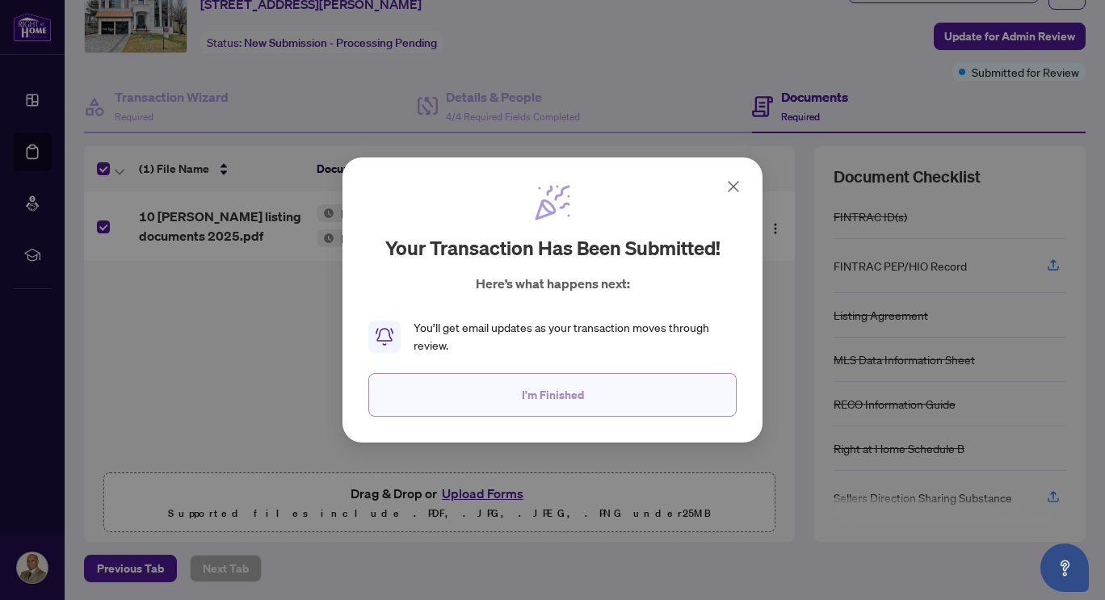
click at [552, 396] on span "I'm Finished" at bounding box center [553, 395] width 62 height 26
